Goal: Task Accomplishment & Management: Complete application form

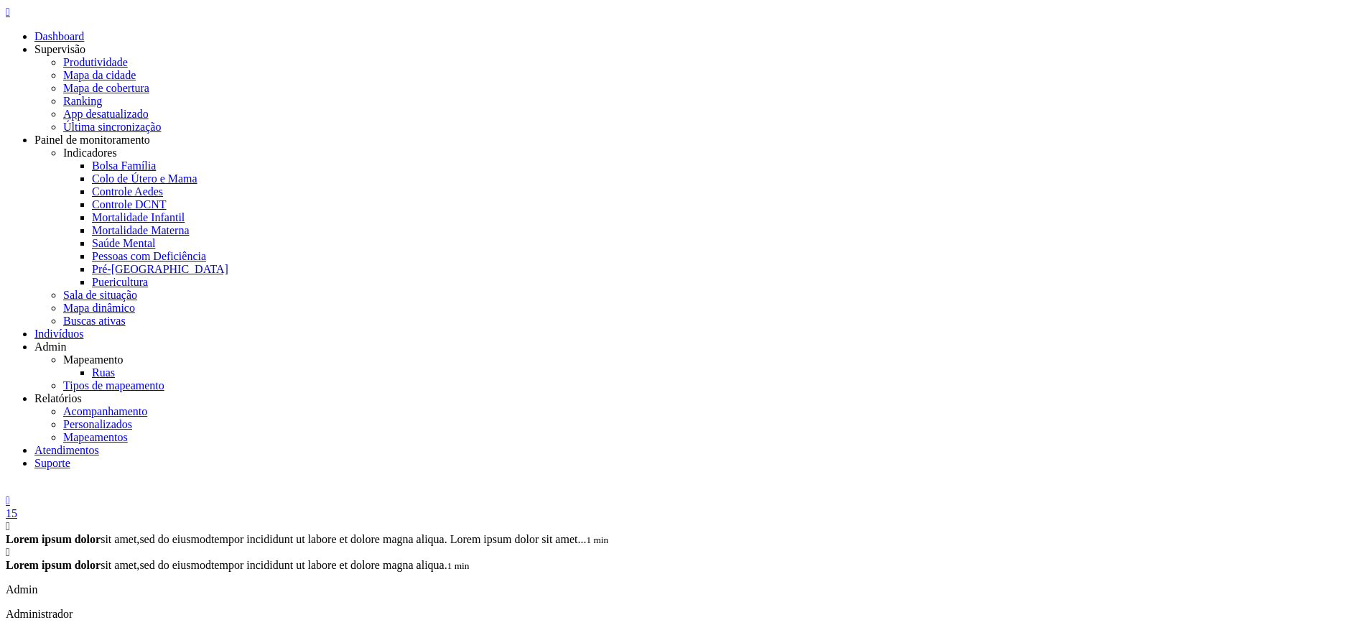
drag, startPoint x: 1341, startPoint y: 9, endPoint x: 1331, endPoint y: 32, distance: 25.4
click at [1339, 481] on div " 15  Lorem ipsum dolor sit amet, sed do eiusmod tempor incididunt ut labore e…" at bounding box center [684, 601] width 1356 height 240
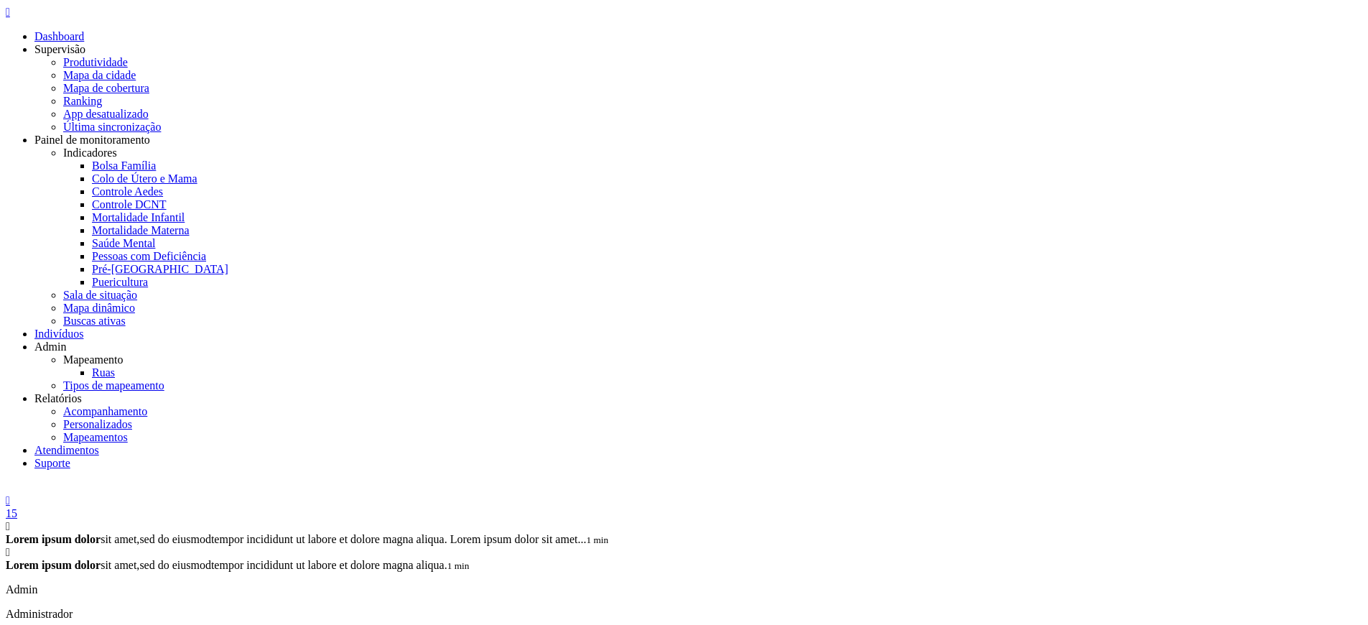
click at [10, 18] on icon "" at bounding box center [8, 12] width 4 height 12
click at [115, 366] on link "Ruas" at bounding box center [103, 372] width 23 height 12
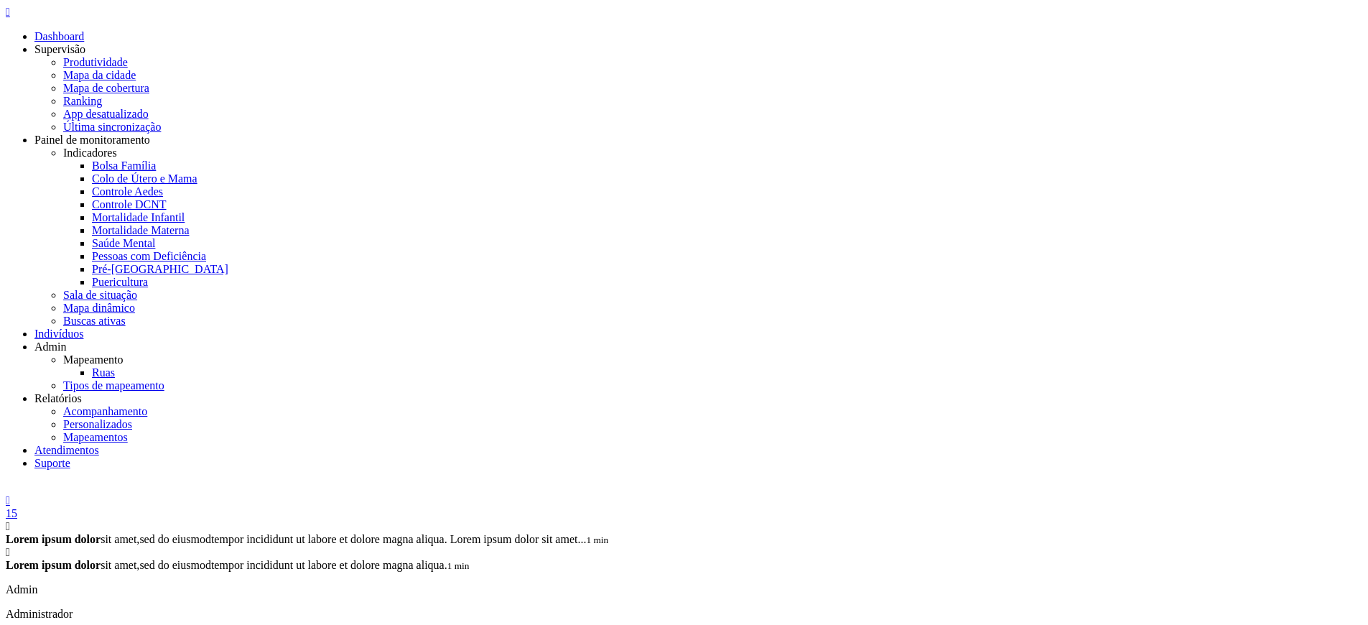
type input "***"
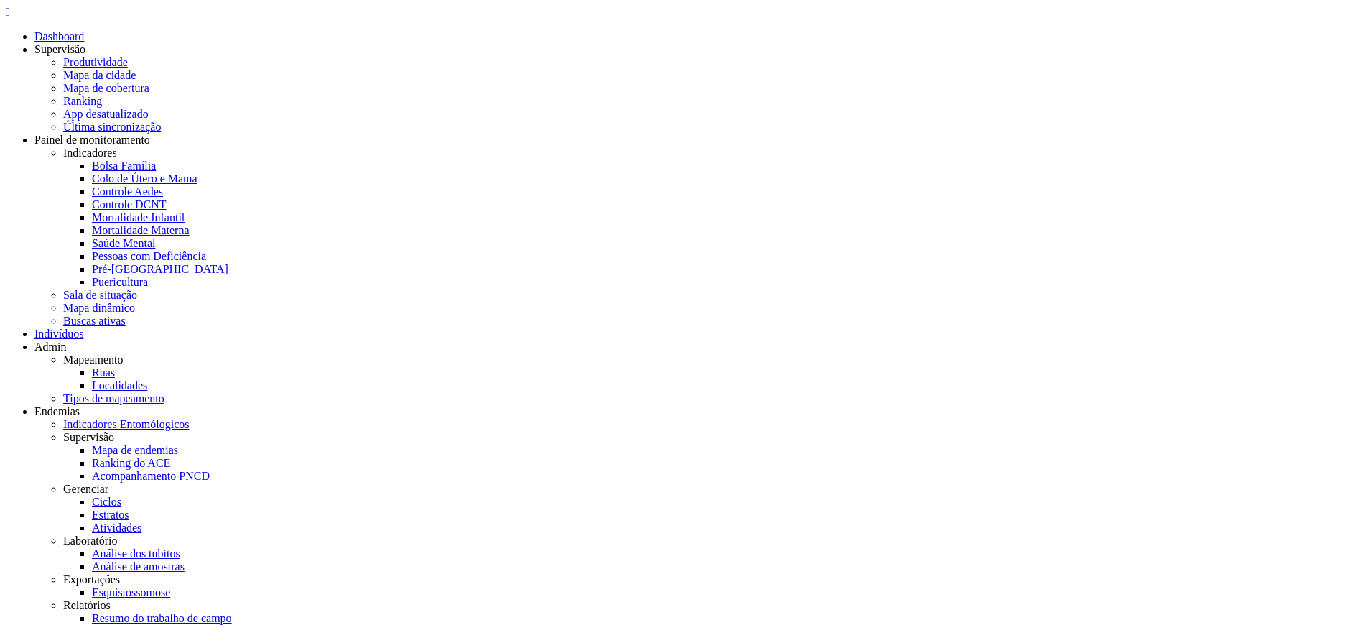
drag, startPoint x: 698, startPoint y: 353, endPoint x: 685, endPoint y: 318, distance: 37.5
